Goal: Transaction & Acquisition: Purchase product/service

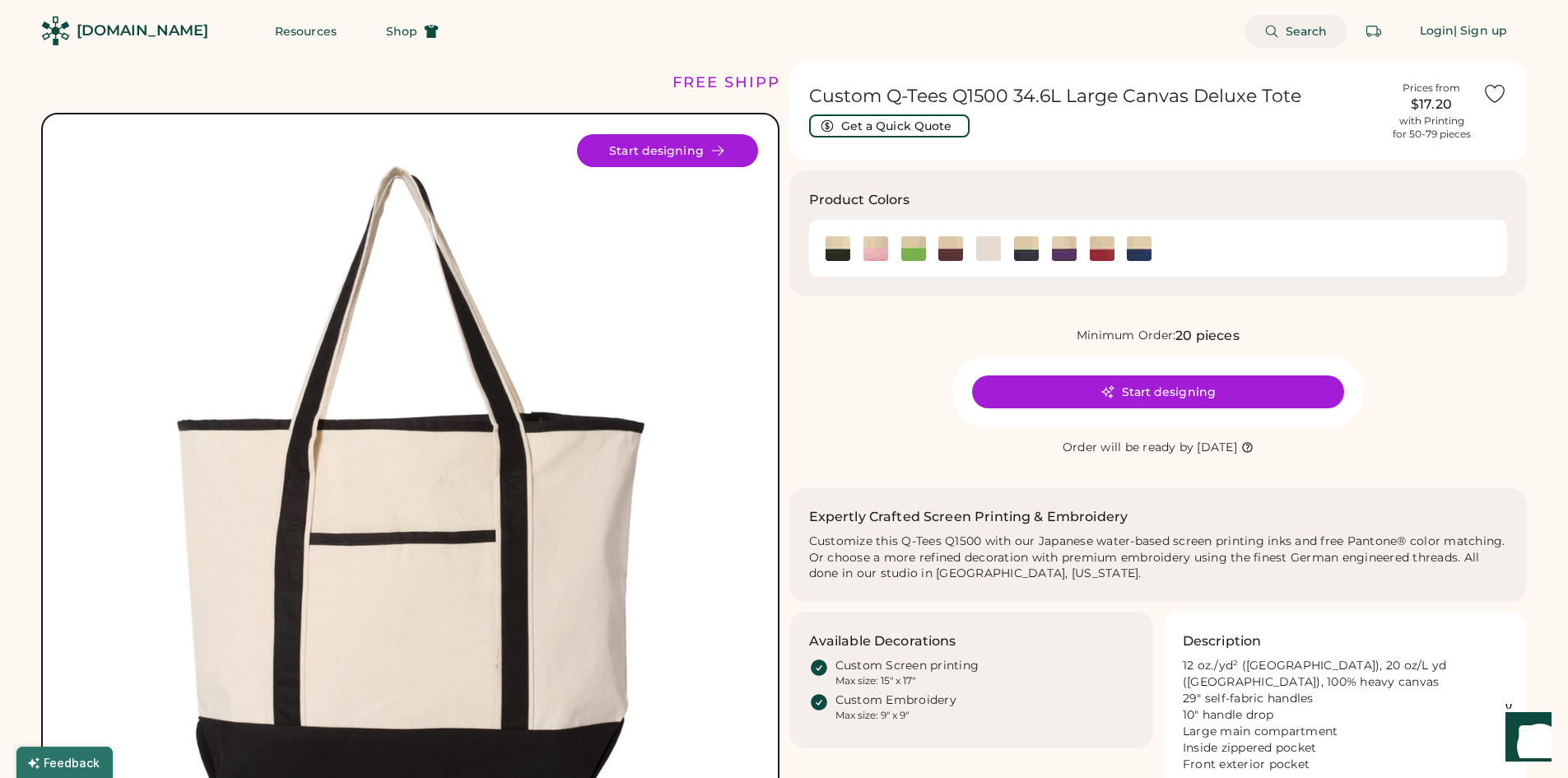
click at [1261, 42] on button "Search" at bounding box center [1296, 31] width 103 height 33
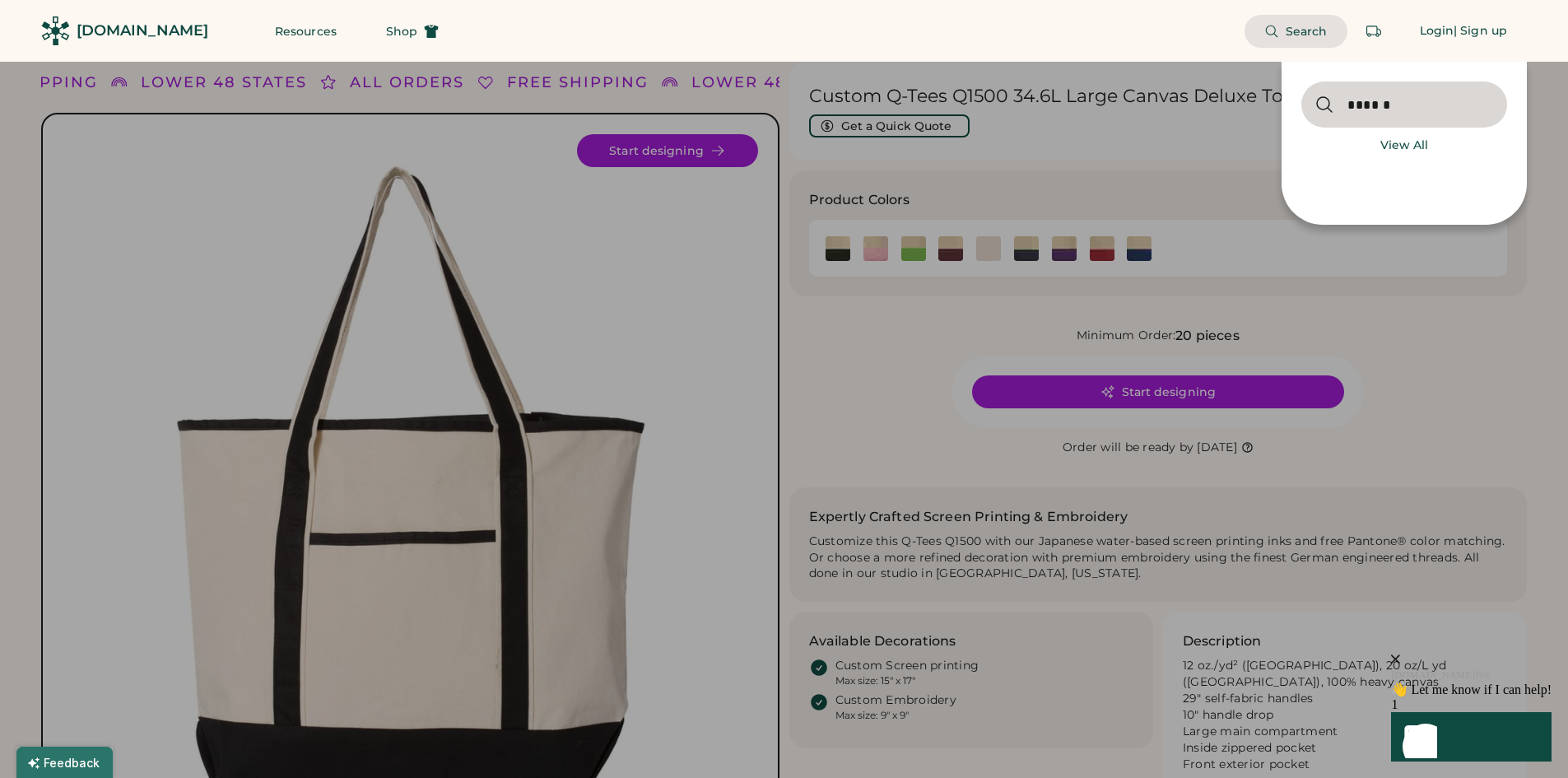
type input "******"
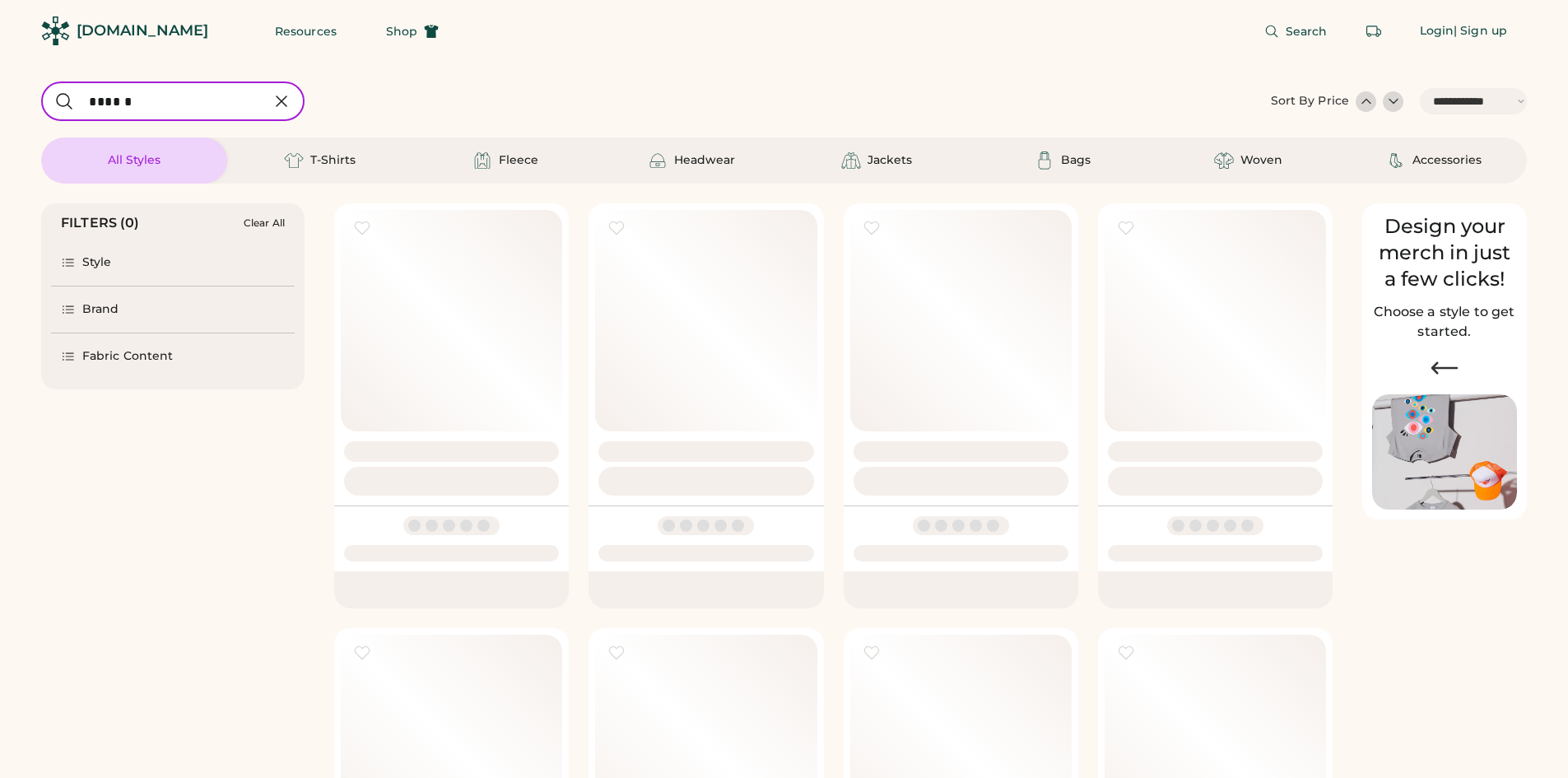
select select "*****"
